Goal: Complete application form

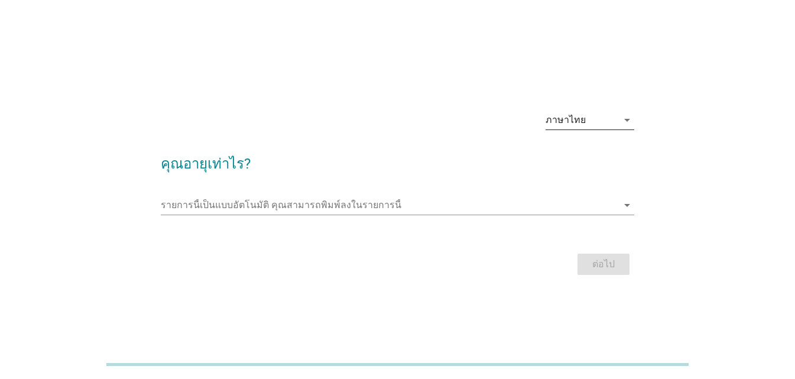
click at [574, 124] on div "ภาษาไทย" at bounding box center [566, 120] width 40 height 11
click at [540, 184] on form "คุณอายุเท่าไร? รายการนี้เป็นแบบอัตโนมัติ [PERSON_NAME]พิมพ์ลงในรายการนี้ arrow_…" at bounding box center [397, 209] width 473 height 137
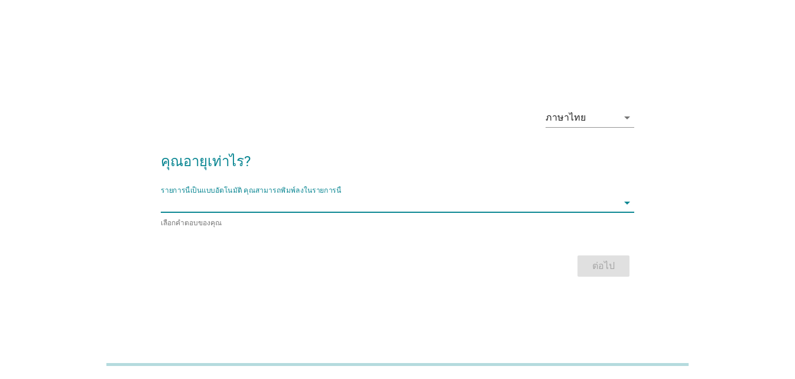
click at [616, 205] on input "รายการนี้เป็นแบบอัตโนมัติ คุณสามารถพิมพ์ลงในรายการนี้" at bounding box center [389, 202] width 457 height 19
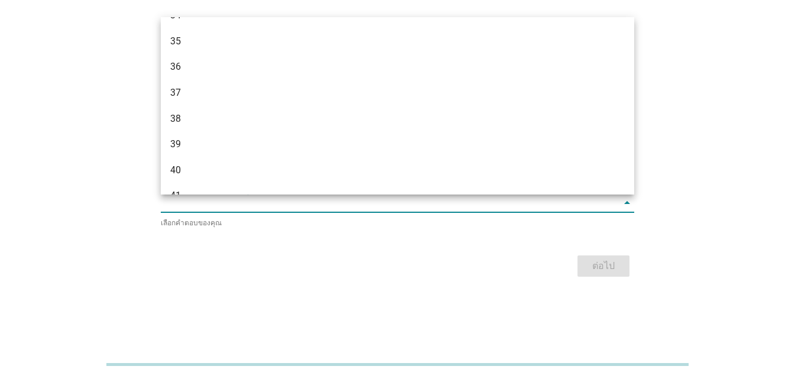
scroll to position [643, 0]
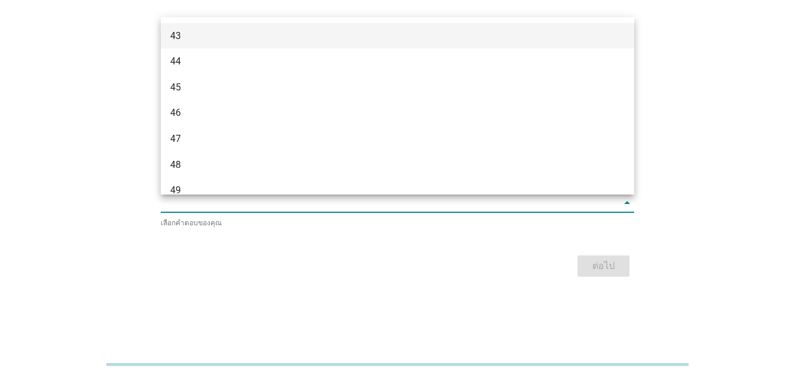
click at [184, 35] on div "43" at bounding box center [378, 36] width 417 height 14
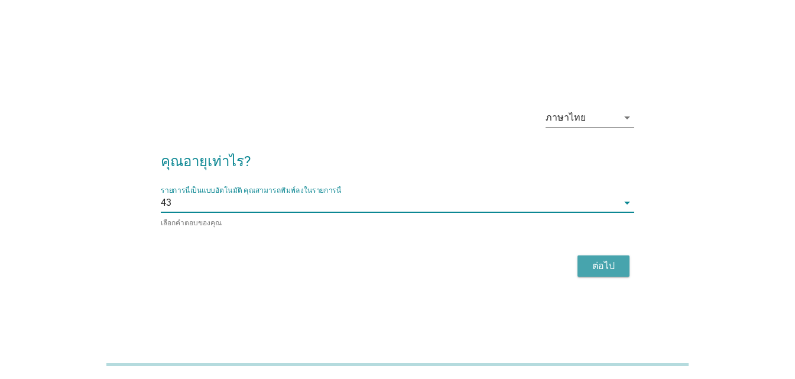
click at [595, 262] on div "ต่อไป" at bounding box center [603, 266] width 33 height 14
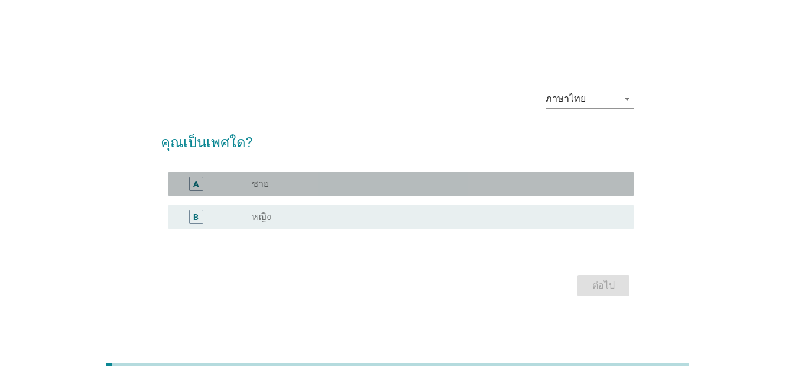
drag, startPoint x: 301, startPoint y: 175, endPoint x: 303, endPoint y: 185, distance: 10.2
click at [301, 176] on div "A radio_button_unchecked ชาย" at bounding box center [401, 184] width 466 height 24
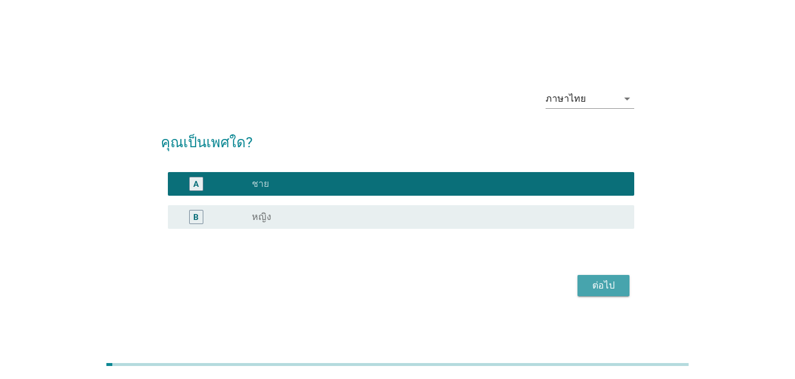
click at [601, 280] on div "ต่อไป" at bounding box center [603, 285] width 33 height 14
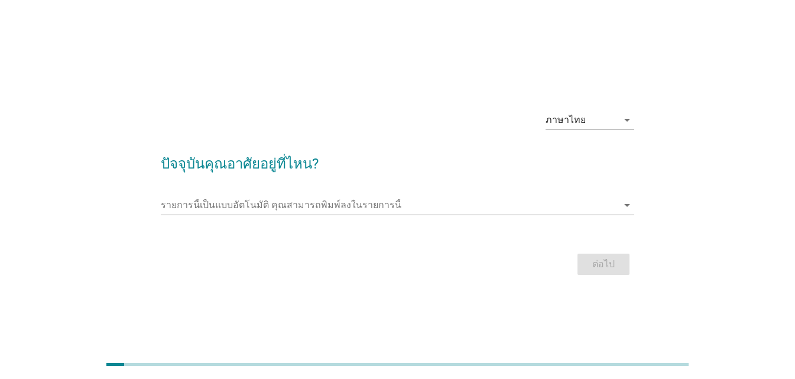
drag, startPoint x: 323, startPoint y: 184, endPoint x: 324, endPoint y: 192, distance: 7.8
click at [323, 185] on form "ปัจจุบันคุณอาศัยอยู่ที่ไหน? รายการนี้เป็นแบบอัตโนมัติ [PERSON_NAME]พิมพ์ลงในราย…" at bounding box center [397, 209] width 473 height 137
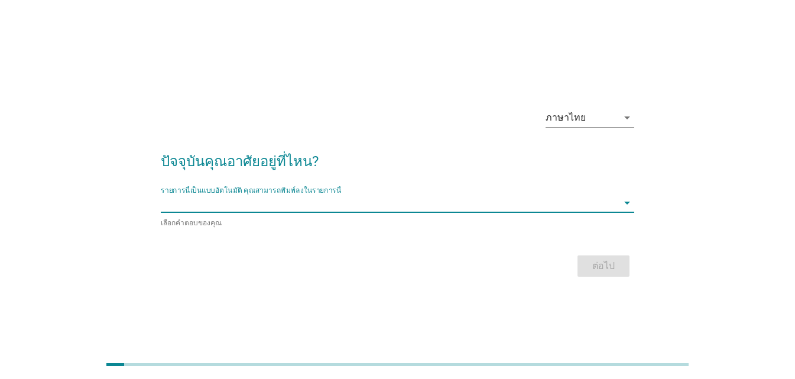
click at [416, 200] on input "รายการนี้เป็นแบบอัตโนมัติ คุณสามารถพิมพ์ลงในรายการนี้" at bounding box center [389, 202] width 457 height 19
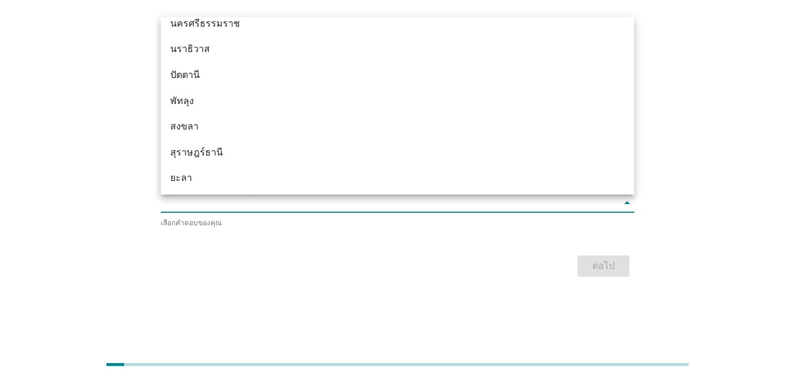
scroll to position [1639, 0]
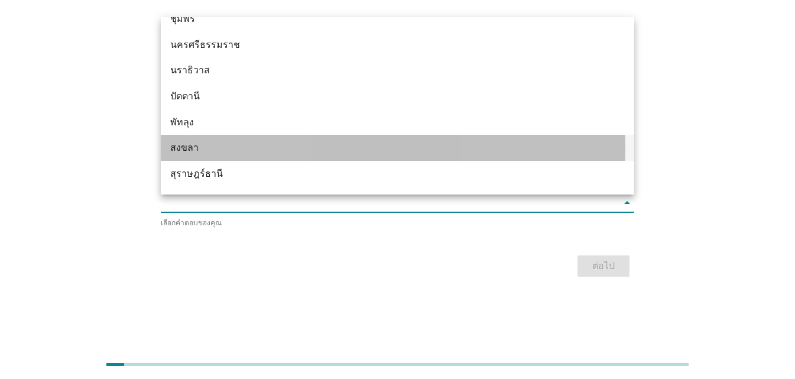
click at [188, 145] on div "สงขลา" at bounding box center [378, 148] width 417 height 14
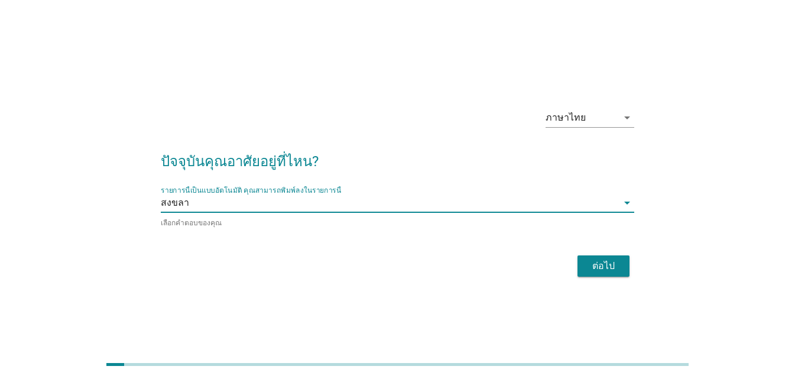
click at [595, 271] on div "ต่อไป" at bounding box center [603, 266] width 33 height 14
